Goal: Transaction & Acquisition: Purchase product/service

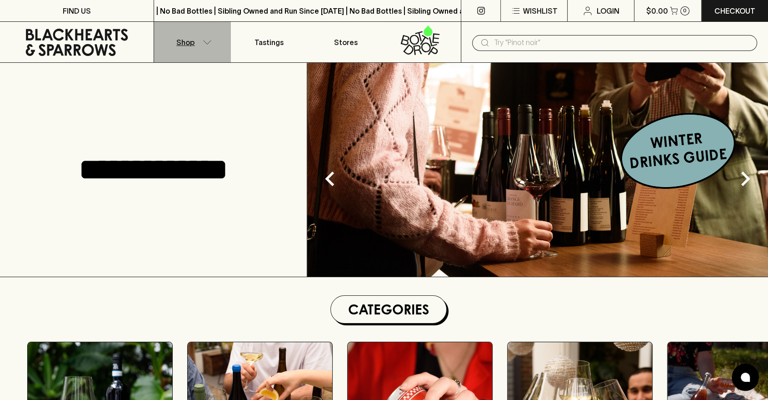
click at [190, 41] on p "Shop" at bounding box center [185, 42] width 18 height 11
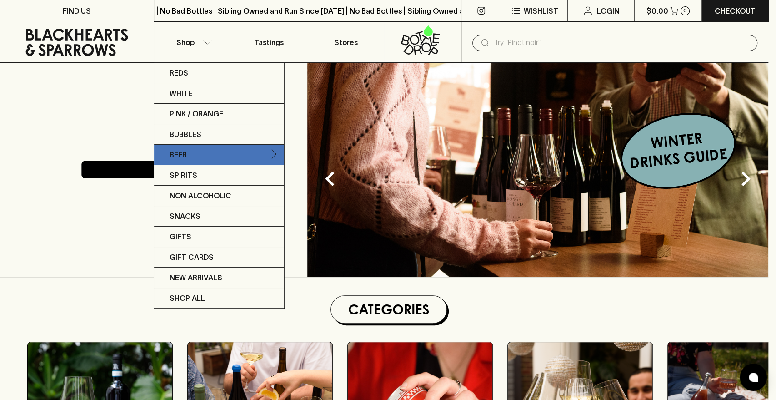
click at [179, 154] on p "Beer" at bounding box center [178, 154] width 17 height 11
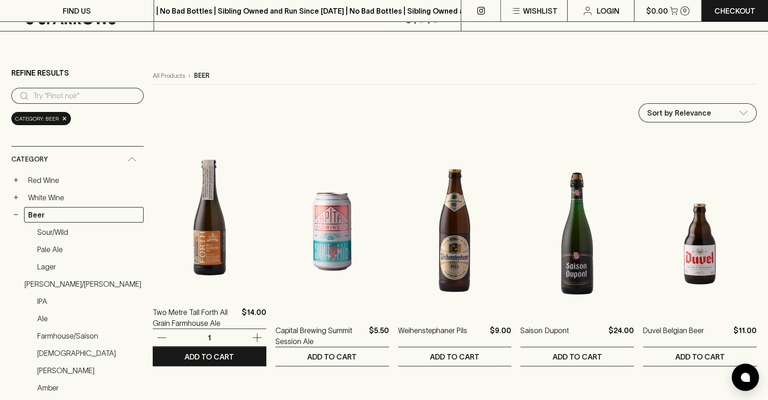
scroll to position [131, 0]
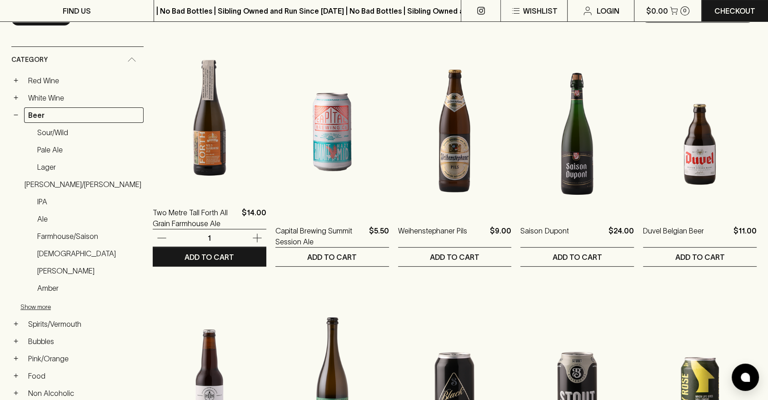
click at [203, 142] on img at bounding box center [210, 113] width 114 height 159
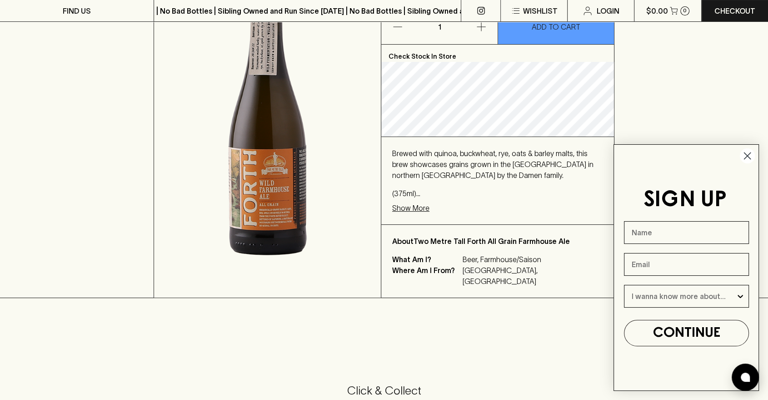
scroll to position [186, 0]
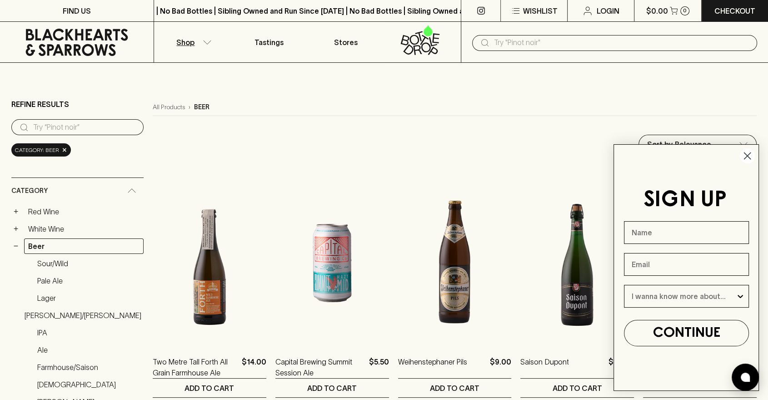
click at [748, 156] on icon "Close dialog" at bounding box center [748, 156] width 6 height 6
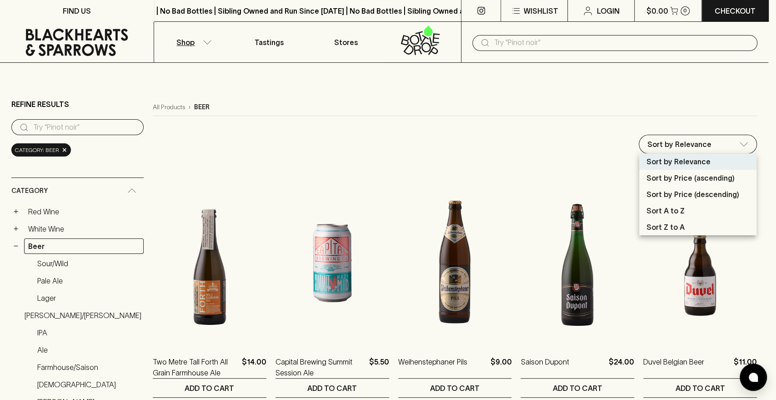
click at [665, 176] on p "Sort by Price (ascending)" at bounding box center [690, 177] width 88 height 11
type input "price:asc"
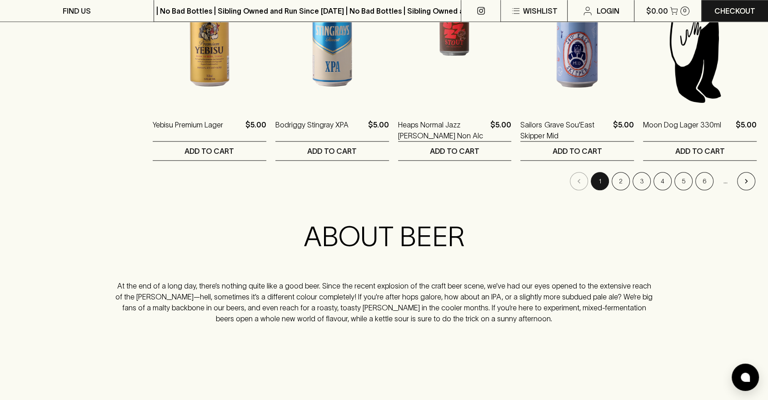
scroll to position [960, 0]
click at [623, 182] on button "2" at bounding box center [621, 181] width 18 height 18
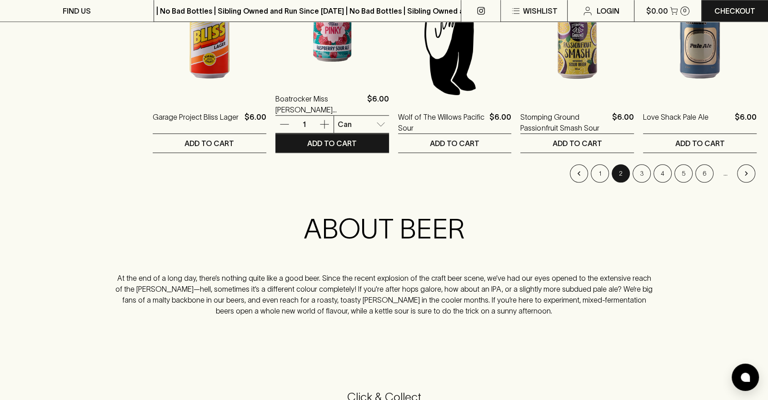
scroll to position [970, 0]
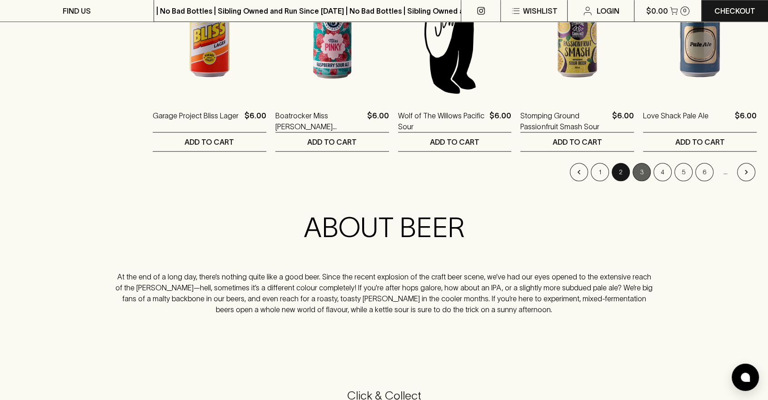
click at [645, 170] on button "3" at bounding box center [642, 172] width 18 height 18
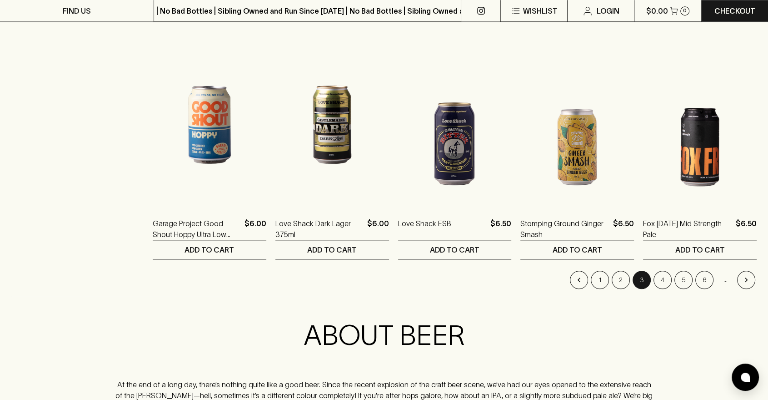
scroll to position [863, 0]
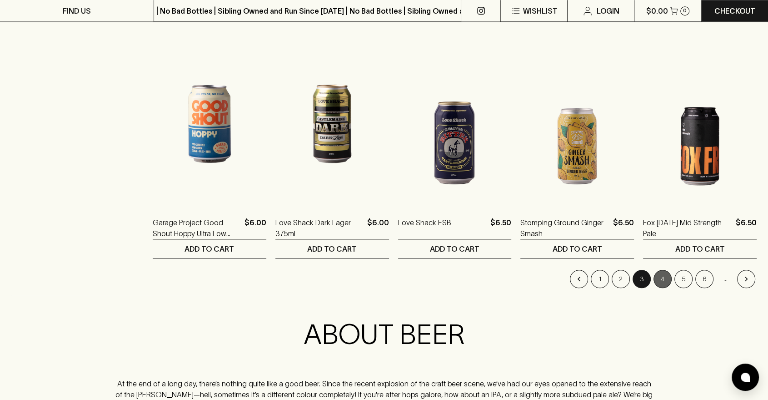
click at [664, 272] on button "4" at bounding box center [663, 279] width 18 height 18
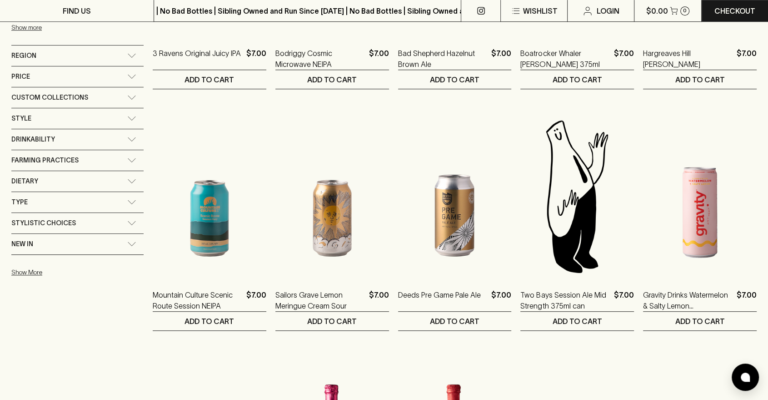
scroll to position [550, 0]
click at [127, 115] on icon at bounding box center [131, 117] width 9 height 5
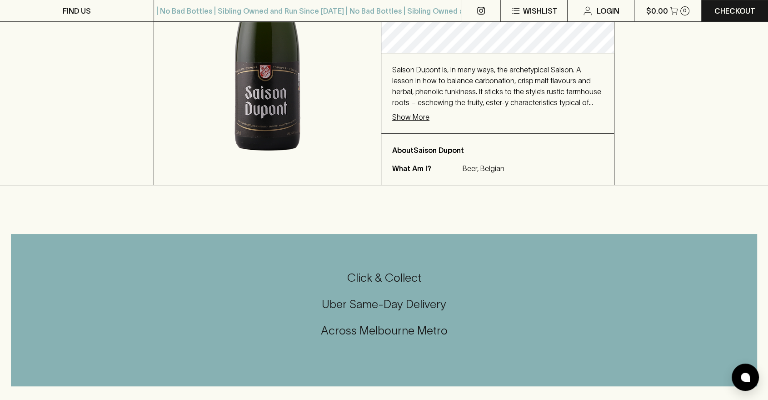
scroll to position [109, 0]
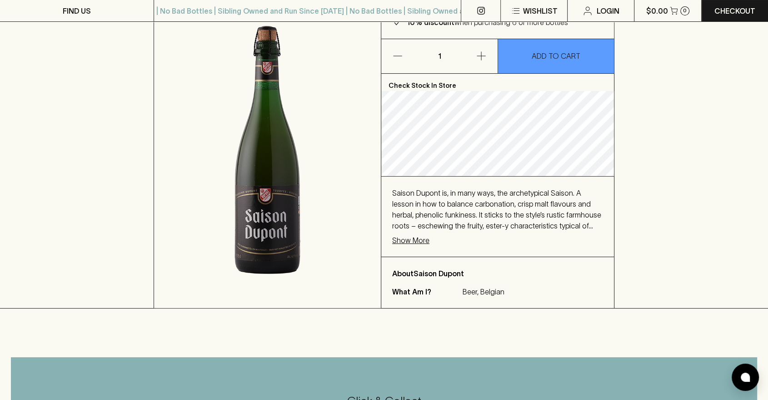
click at [414, 240] on p "Show More" at bounding box center [410, 240] width 37 height 11
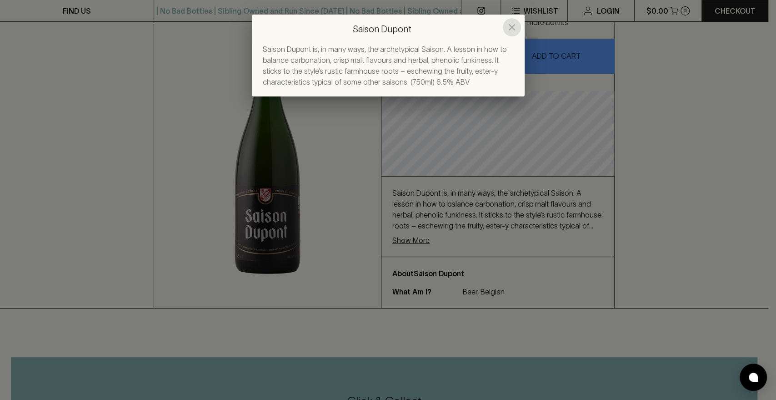
click at [510, 26] on icon "close" at bounding box center [512, 27] width 6 height 6
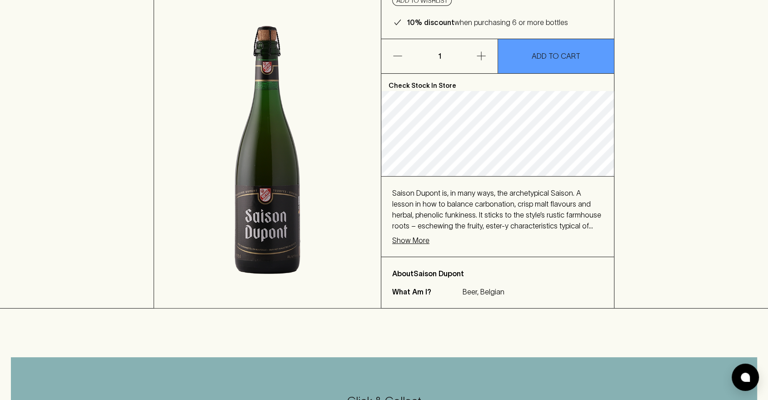
scroll to position [0, 0]
